Goal: Task Accomplishment & Management: Use online tool/utility

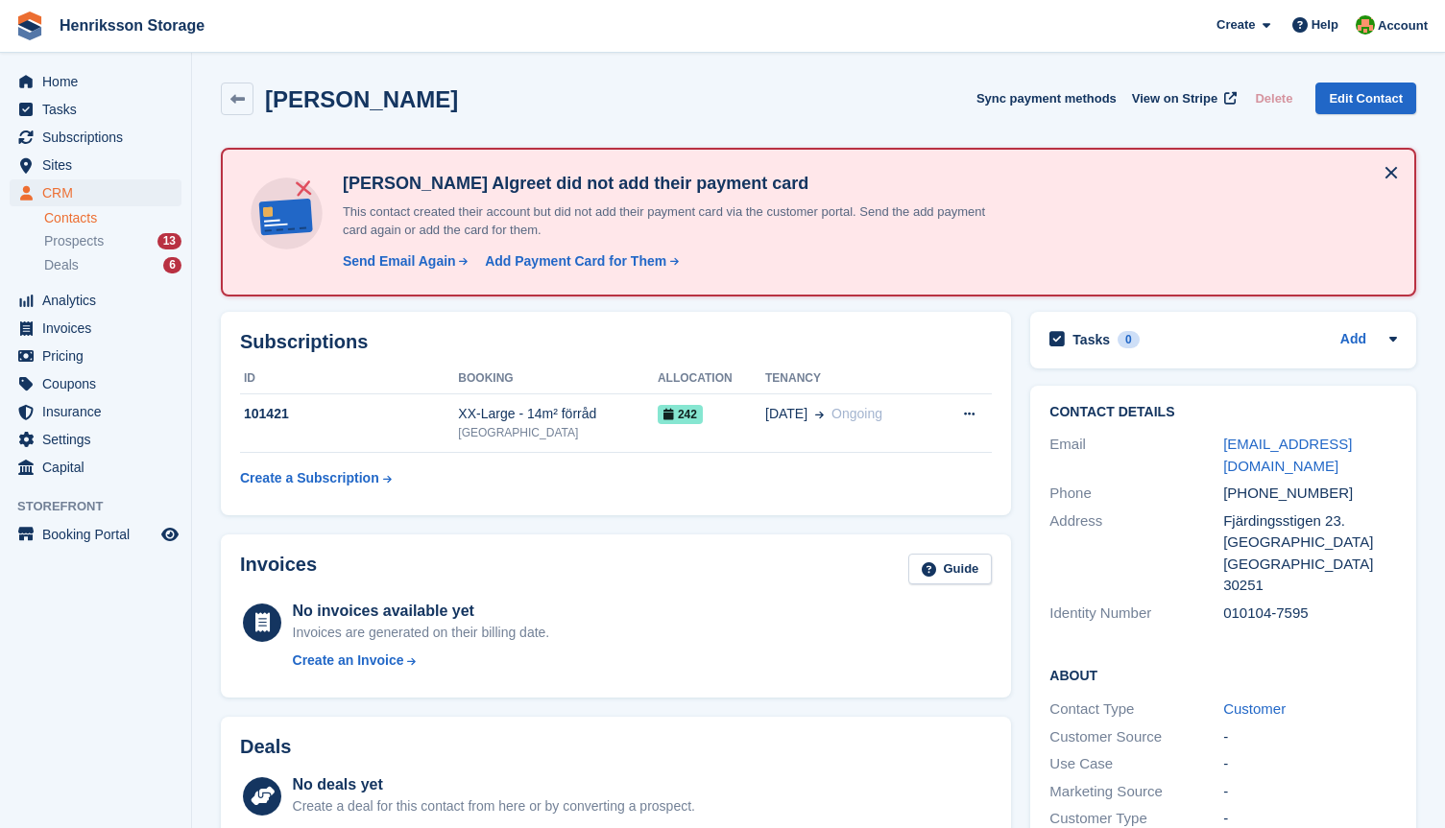
click at [1186, 451] on div "Email" at bounding box center [1136, 455] width 174 height 43
drag, startPoint x: 1363, startPoint y: 443, endPoint x: 1223, endPoint y: 450, distance: 140.4
click at [1223, 450] on div "[EMAIL_ADDRESS][DOMAIN_NAME]" at bounding box center [1310, 455] width 174 height 43
copy link "[EMAIL_ADDRESS][DOMAIN_NAME]"
click at [898, 13] on span "Henriksson Storage Create Subscription Invoice Contact Deal Discount Page Help …" at bounding box center [722, 26] width 1445 height 52
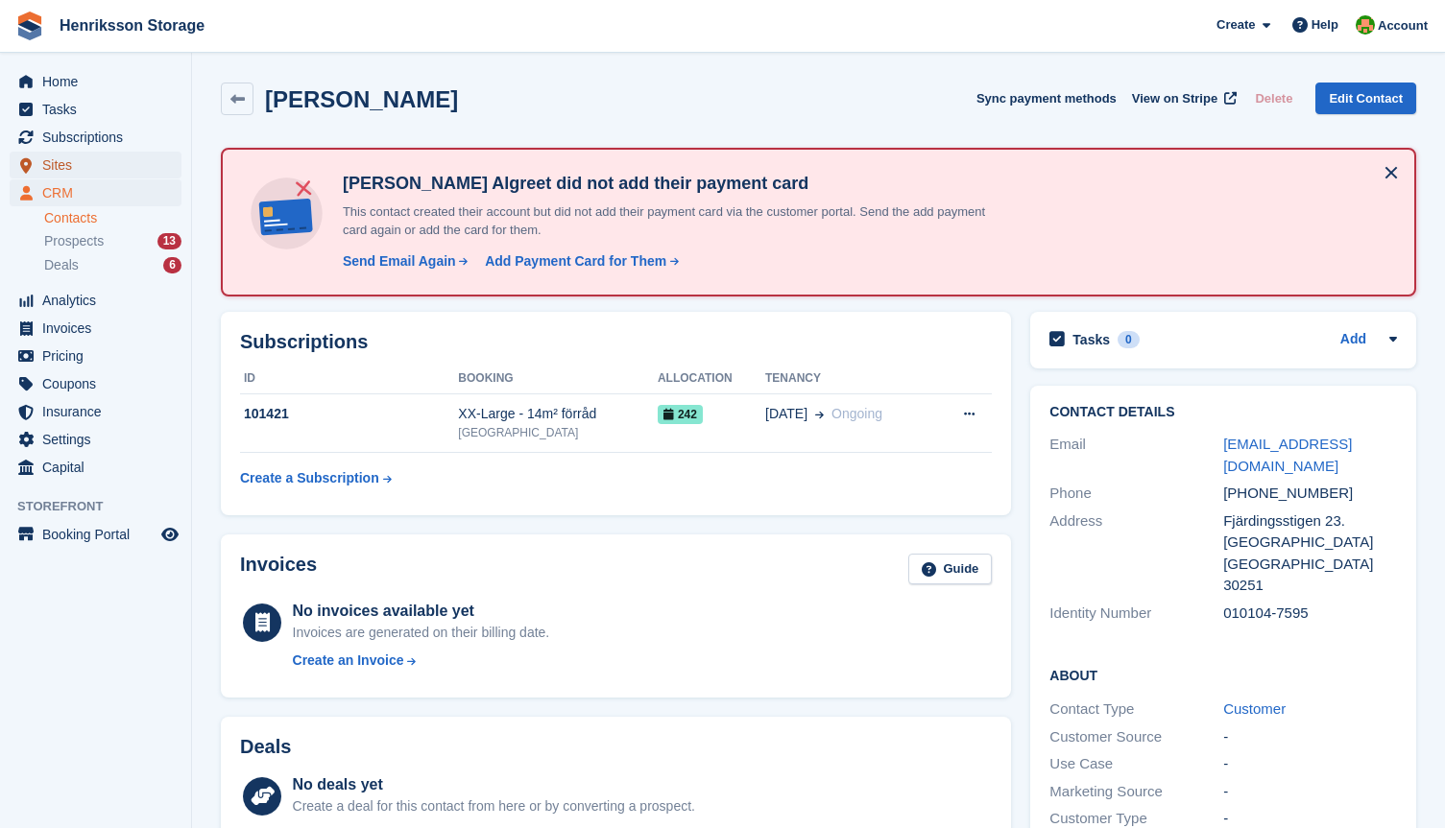
click at [60, 163] on span "Sites" at bounding box center [99, 165] width 115 height 27
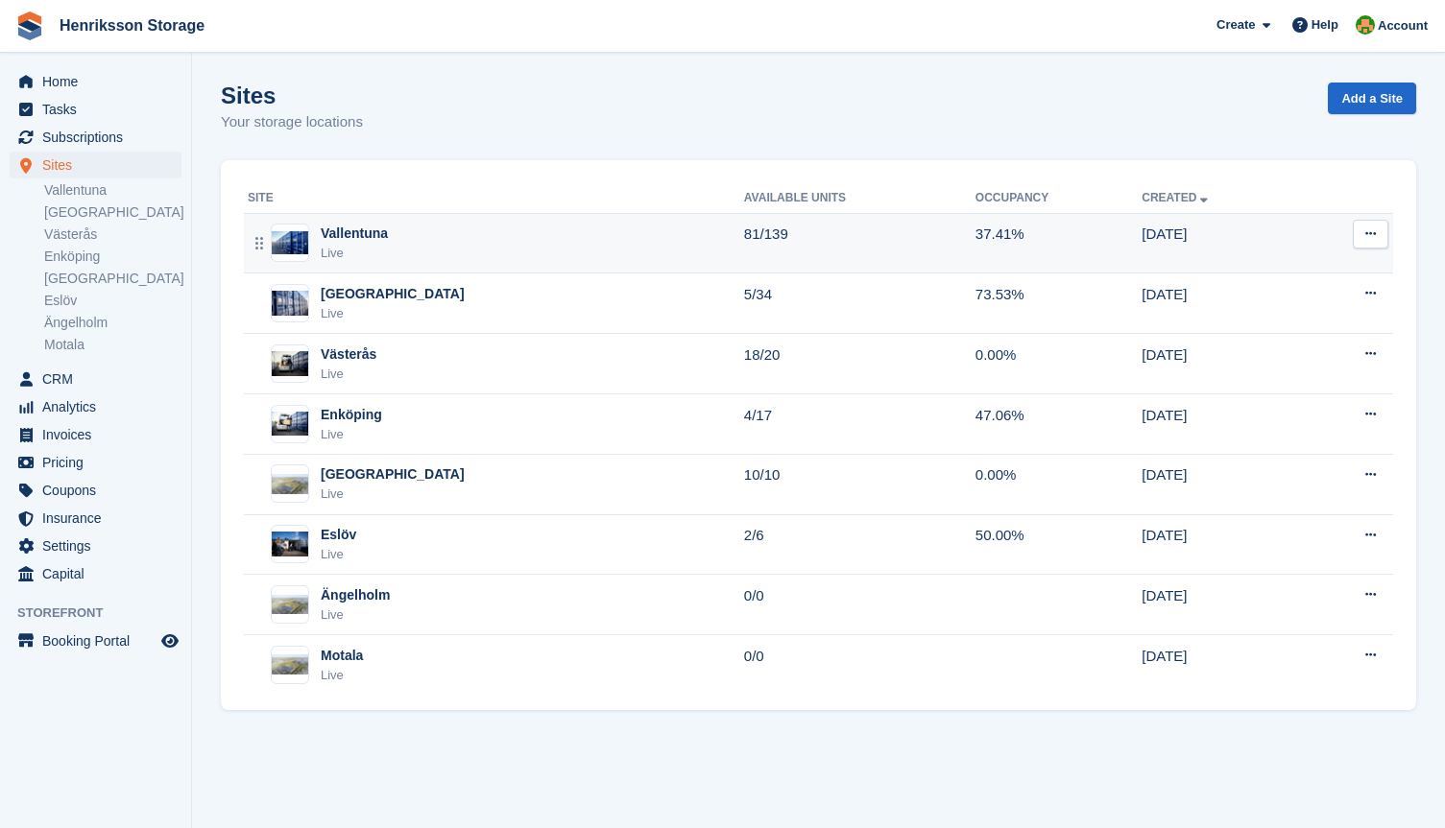
click at [339, 230] on div "Vallentuna" at bounding box center [354, 234] width 67 height 20
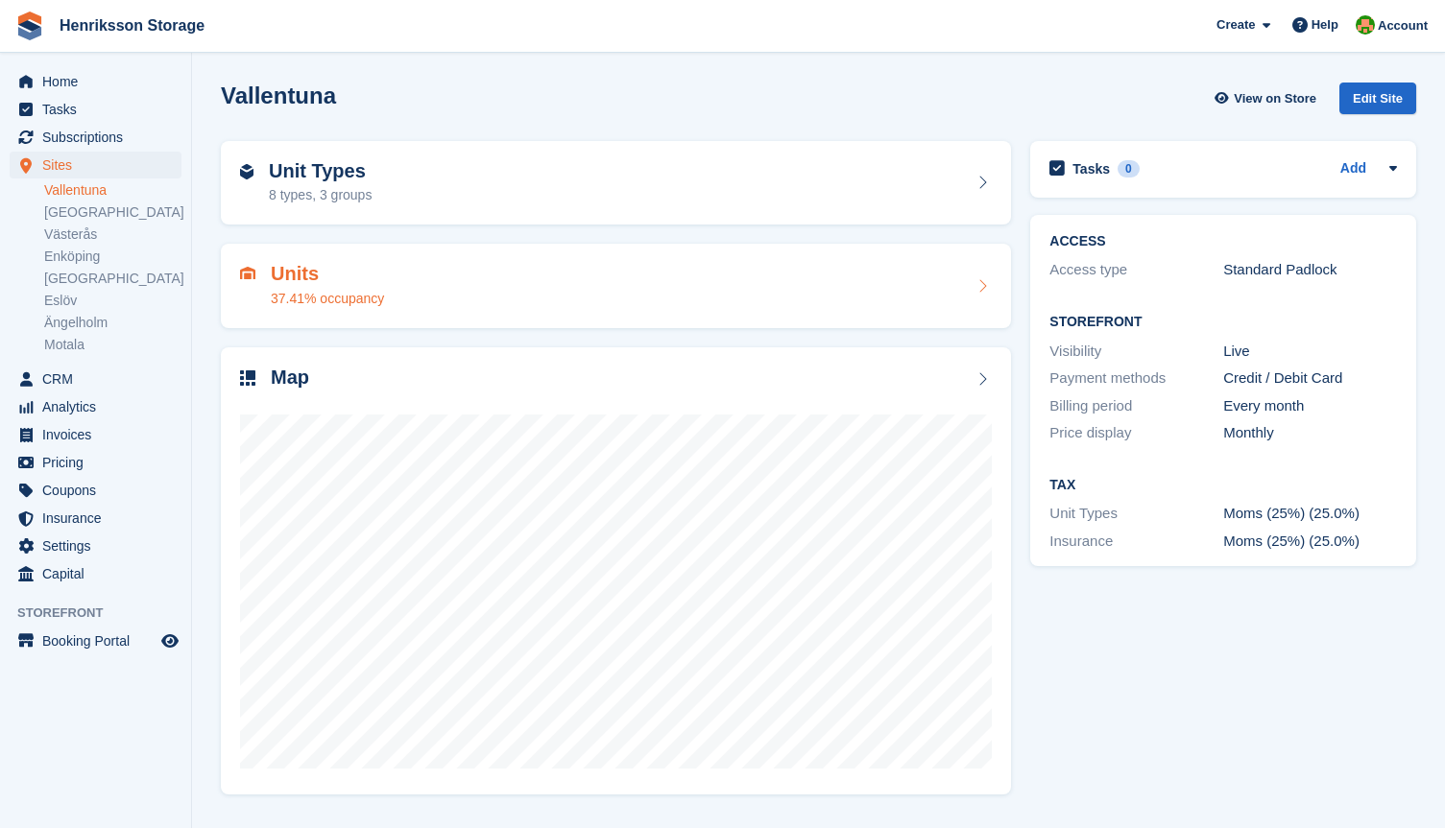
click at [293, 272] on h2 "Units" at bounding box center [327, 274] width 113 height 22
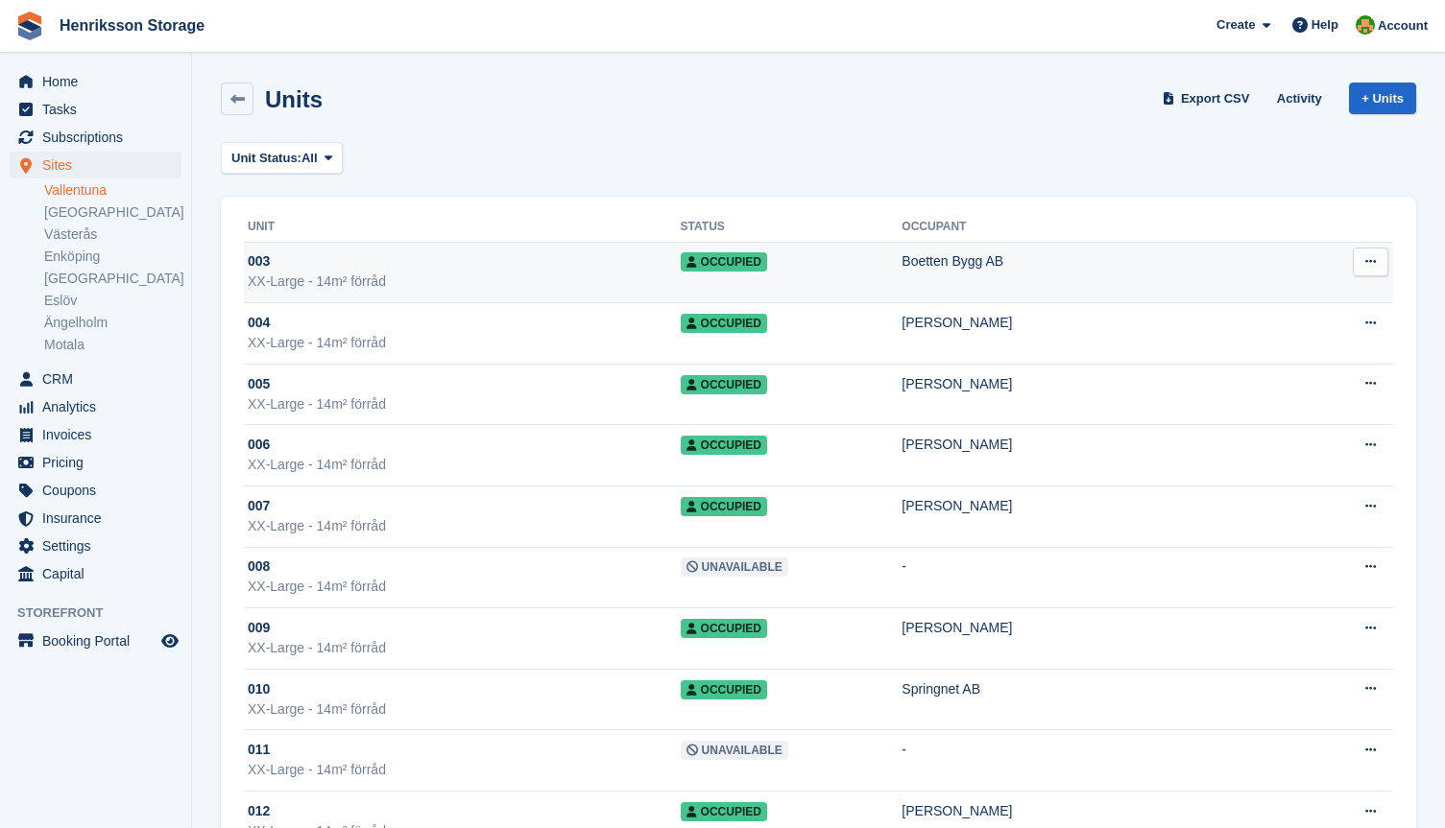
click at [268, 263] on span "003" at bounding box center [259, 261] width 22 height 20
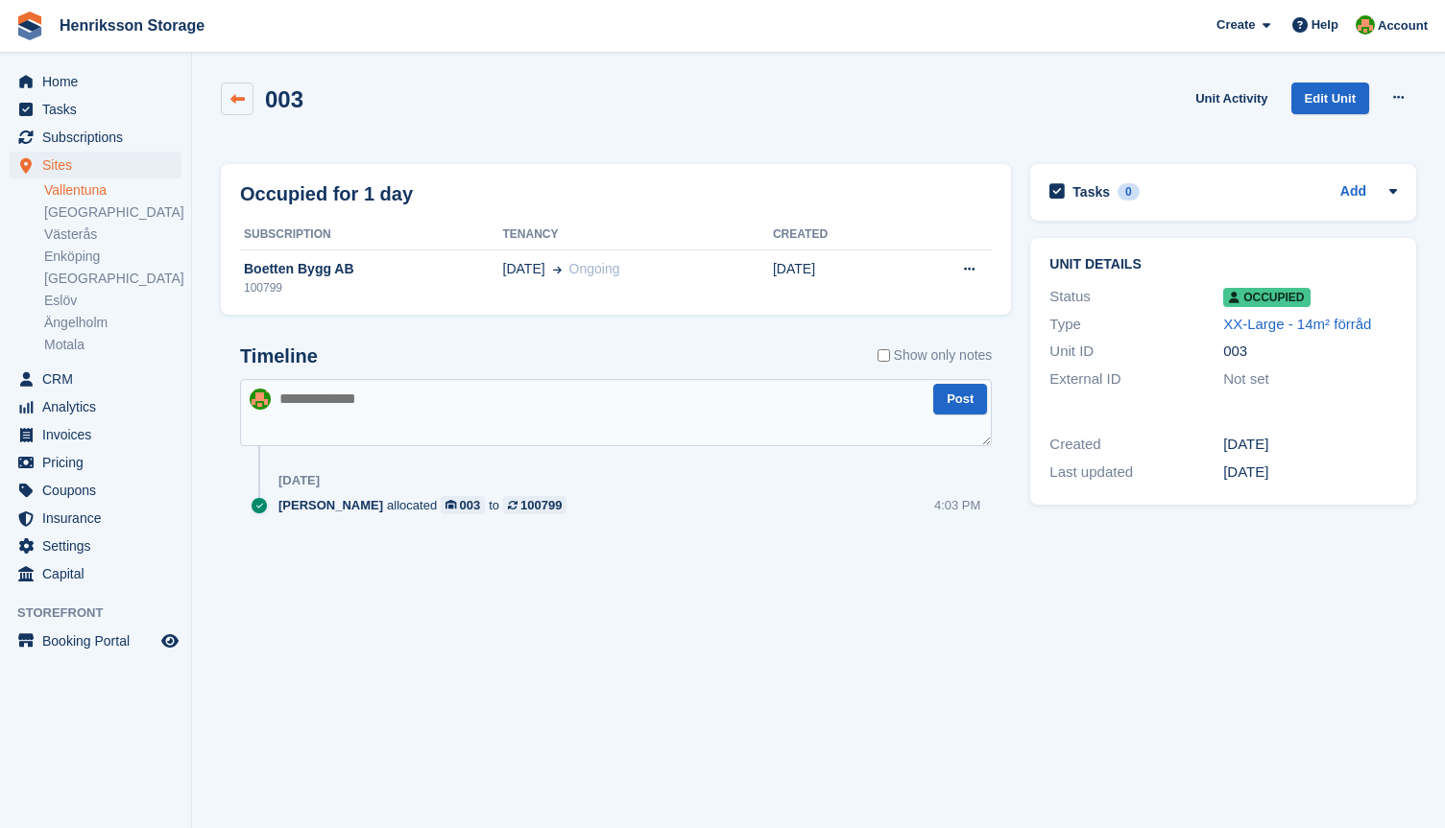
click at [230, 92] on icon at bounding box center [237, 99] width 14 height 14
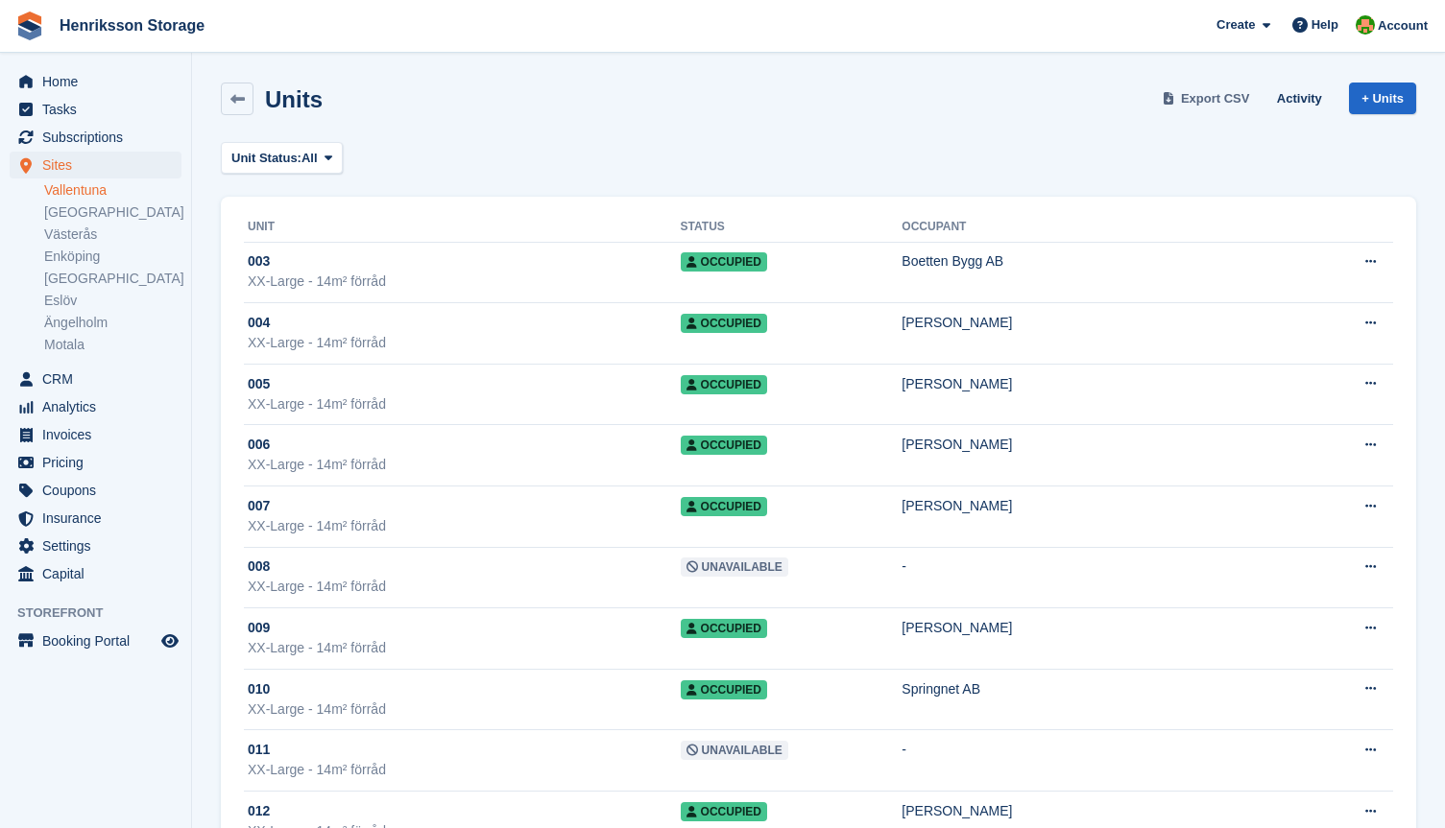
click at [1195, 98] on span "Export CSV" at bounding box center [1215, 98] width 69 height 19
click at [81, 212] on link "[GEOGRAPHIC_DATA]" at bounding box center [112, 213] width 137 height 18
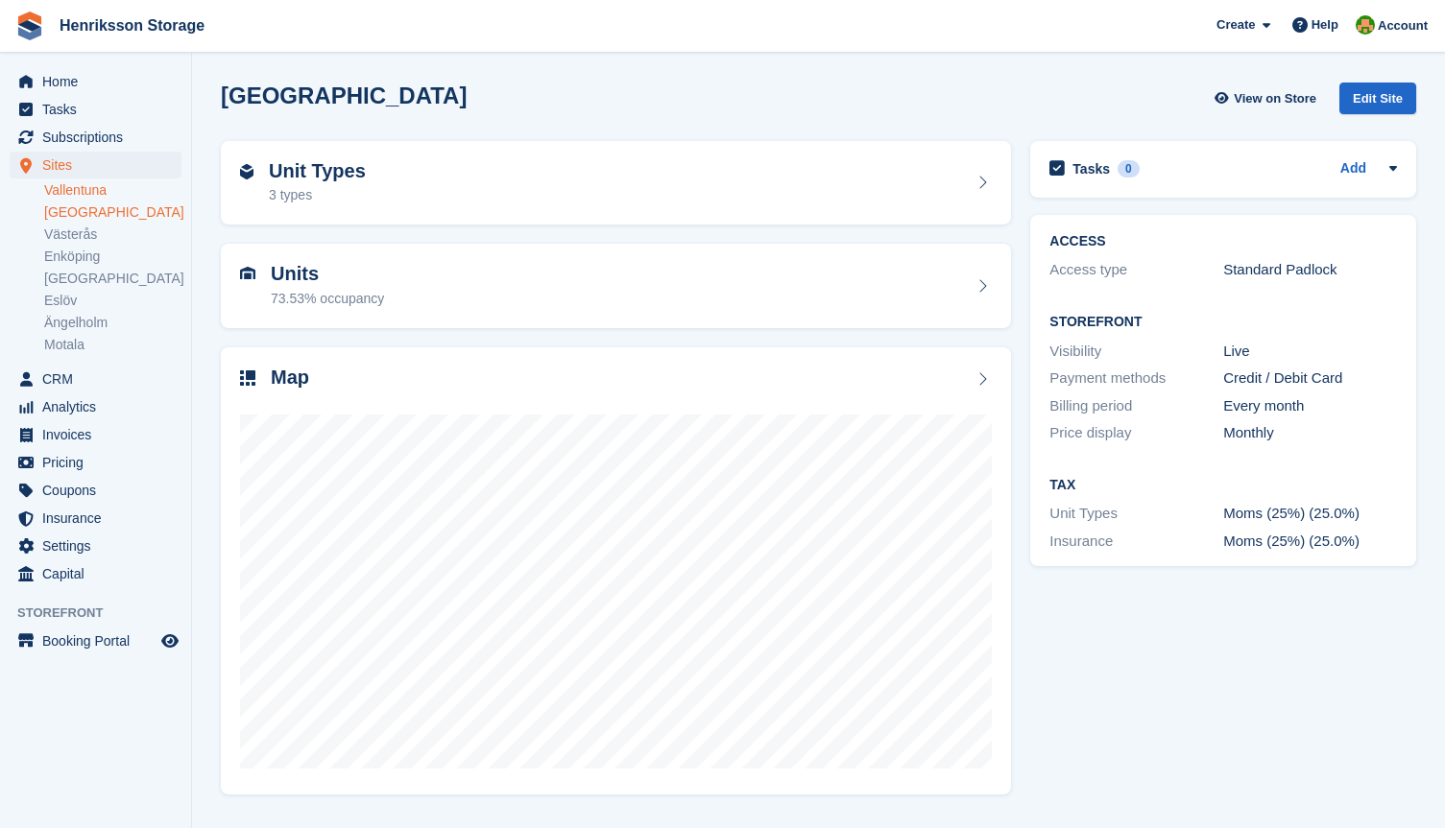
click at [60, 189] on link "Vallentuna" at bounding box center [112, 190] width 137 height 18
